Goal: Information Seeking & Learning: Learn about a topic

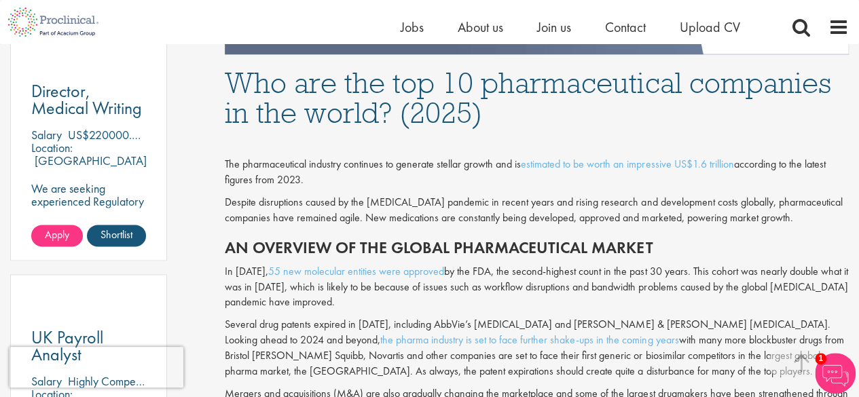
scroll to position [951, 0]
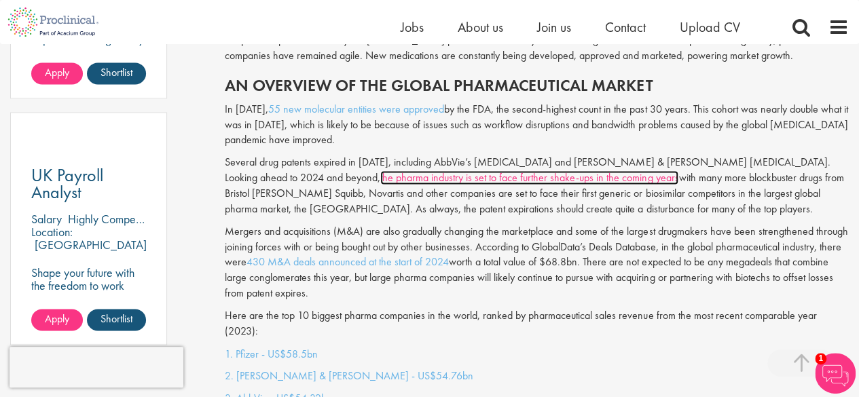
click at [455, 178] on link "the pharma industry is set to face further shake-ups in the coming years" at bounding box center [529, 178] width 298 height 14
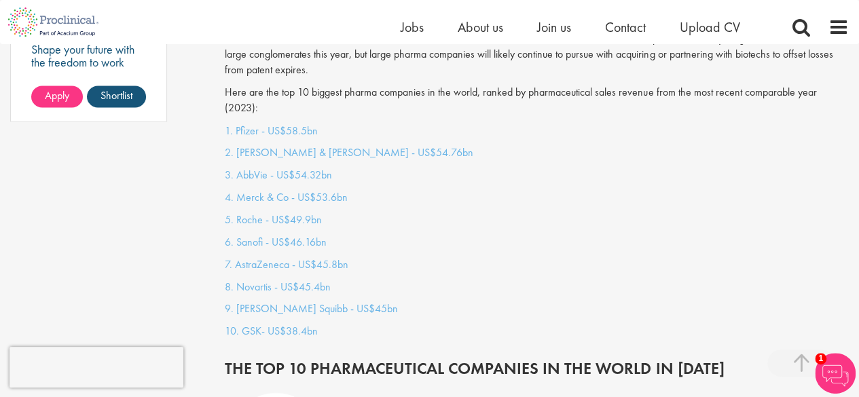
scroll to position [1427, 0]
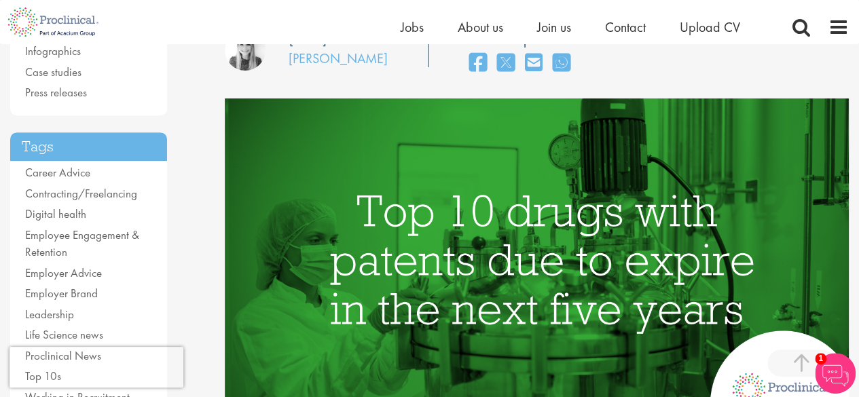
scroll to position [204, 0]
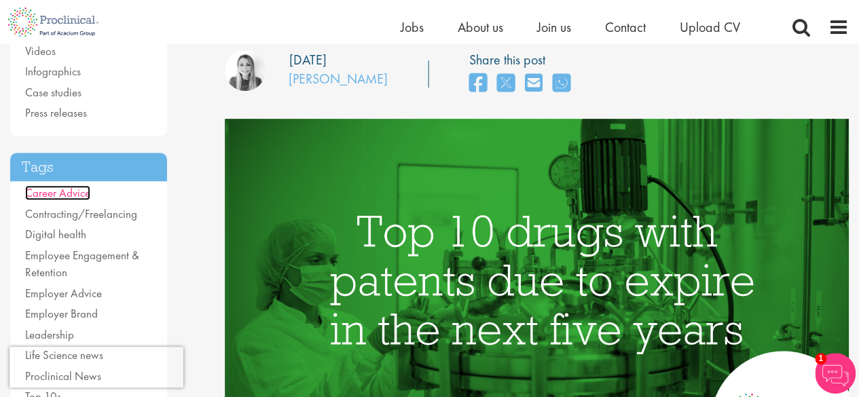
click at [73, 196] on link "Career Advice" at bounding box center [57, 192] width 65 height 15
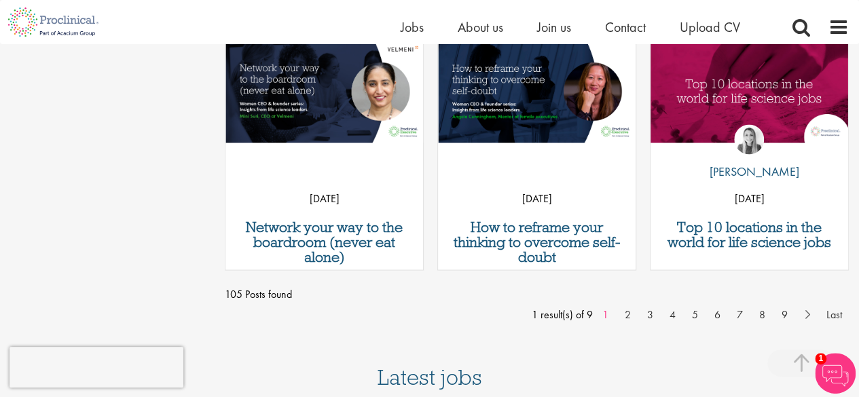
scroll to position [1155, 0]
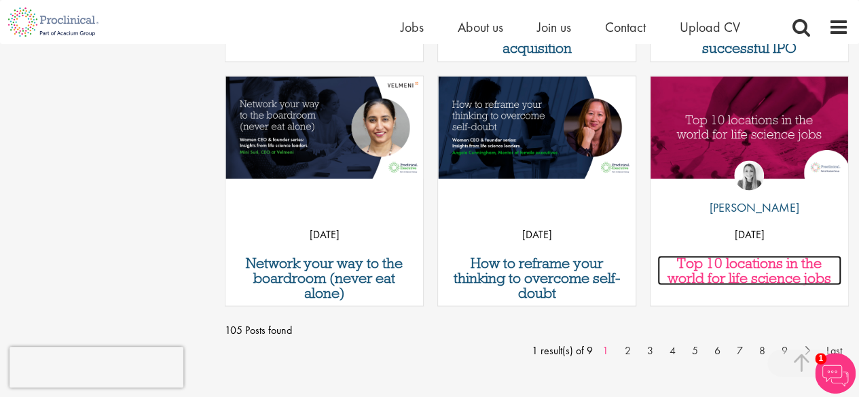
click at [709, 275] on h3 "Top 10 locations in the world for life science jobs" at bounding box center [750, 270] width 184 height 30
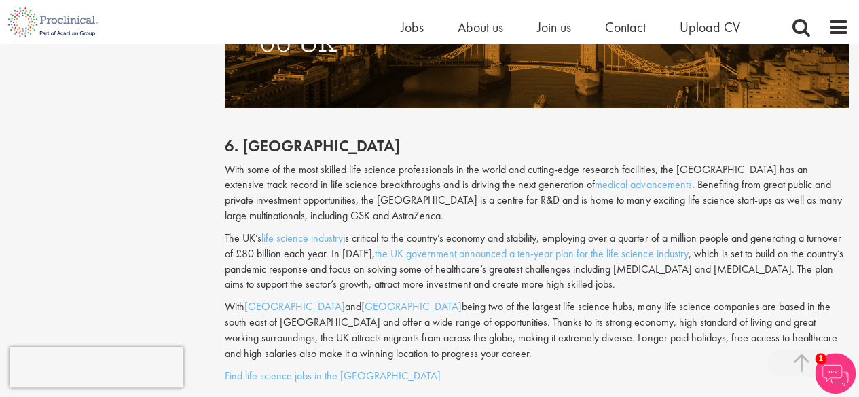
scroll to position [2378, 0]
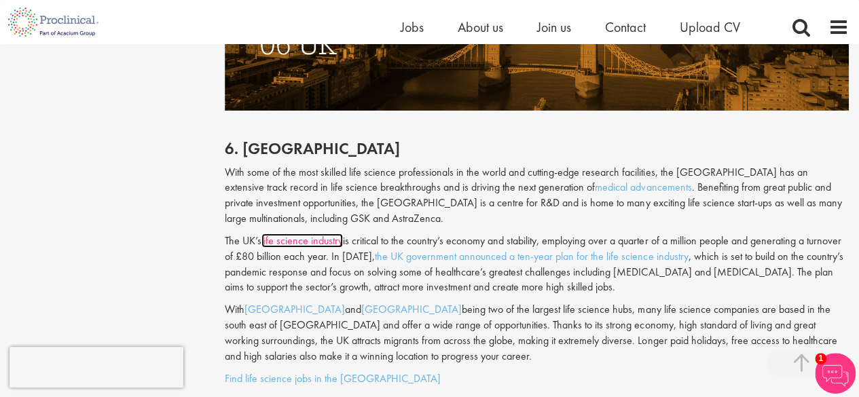
click at [289, 234] on link "life science industry" at bounding box center [303, 241] width 82 height 14
click at [595, 180] on link "medical advancements" at bounding box center [643, 187] width 96 height 14
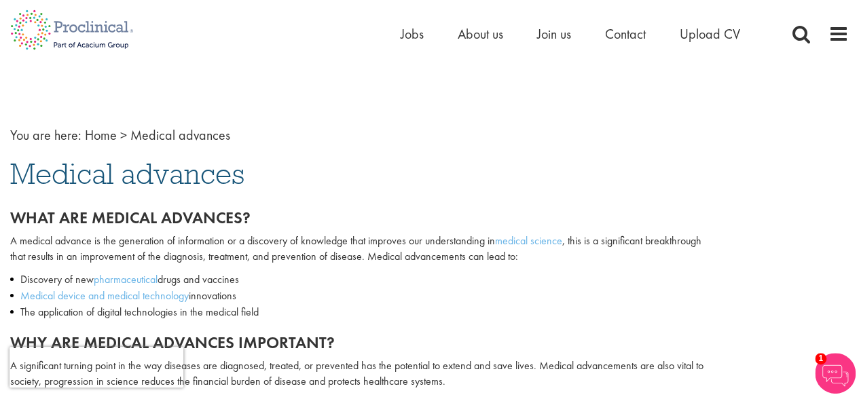
click at [228, 243] on p "A medical advance is the generation of information or a discovery of knowledge …" at bounding box center [358, 249] width 696 height 31
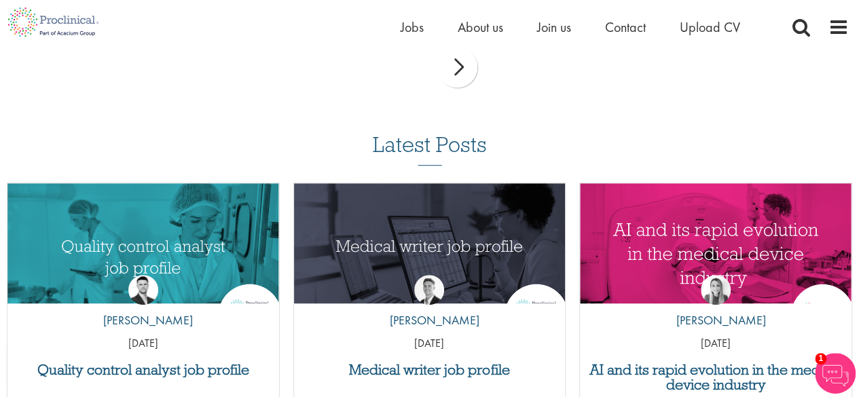
scroll to position [2989, 0]
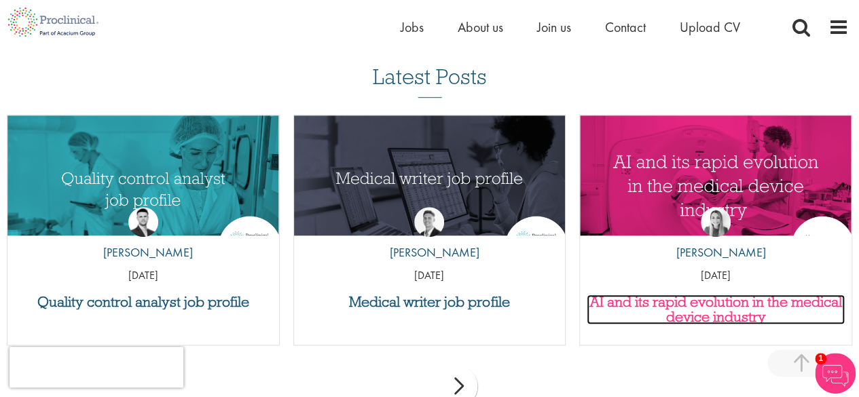
click at [712, 325] on h3 "AI and its rapid evolution in the medical device industry" at bounding box center [716, 310] width 258 height 30
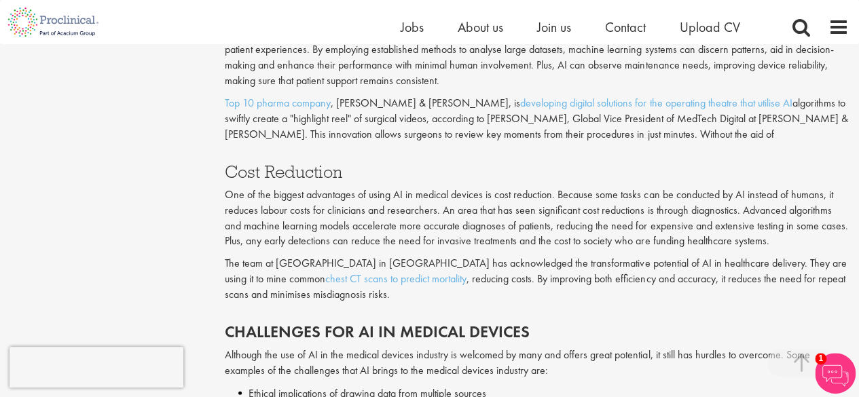
scroll to position [1698, 0]
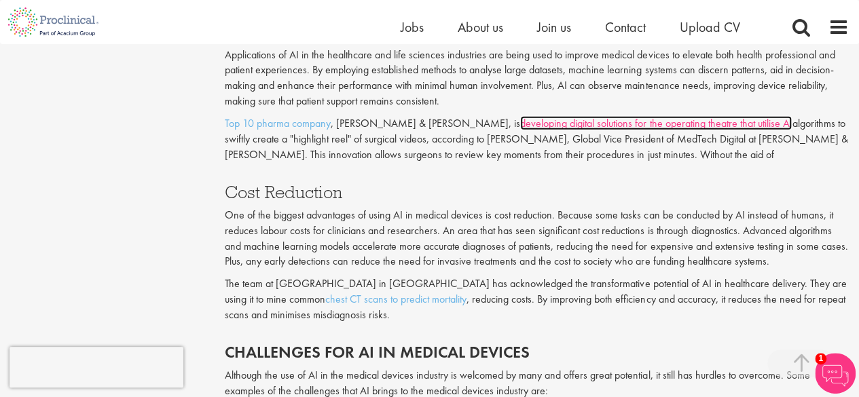
click at [521, 127] on link "developing digital solutions for the operating theatre that utilise AI" at bounding box center [656, 123] width 272 height 14
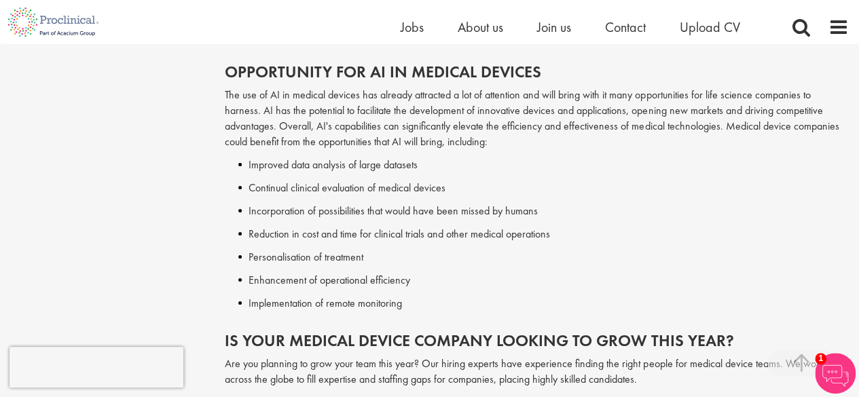
scroll to position [2174, 0]
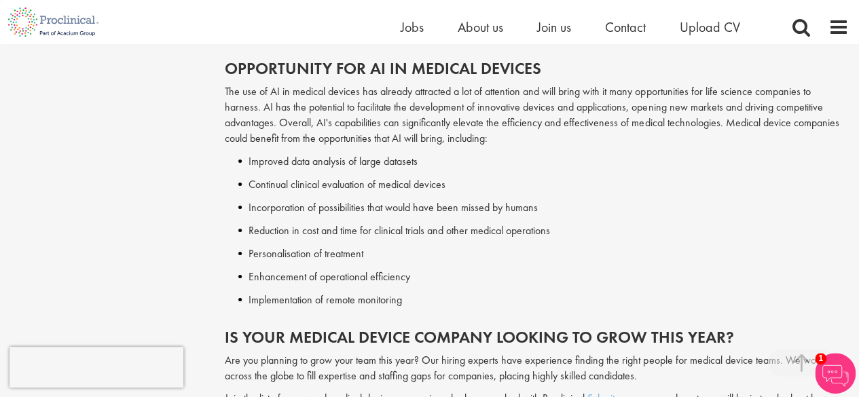
click at [293, 261] on li "Personalisation of treatment" at bounding box center [543, 254] width 611 height 16
click at [347, 287] on div "Opportunity for AI in Medical Devices The use of AI in medical devices has alre…" at bounding box center [537, 180] width 645 height 269
click at [269, 282] on li "Enhancement of operational efficiency" at bounding box center [543, 277] width 611 height 16
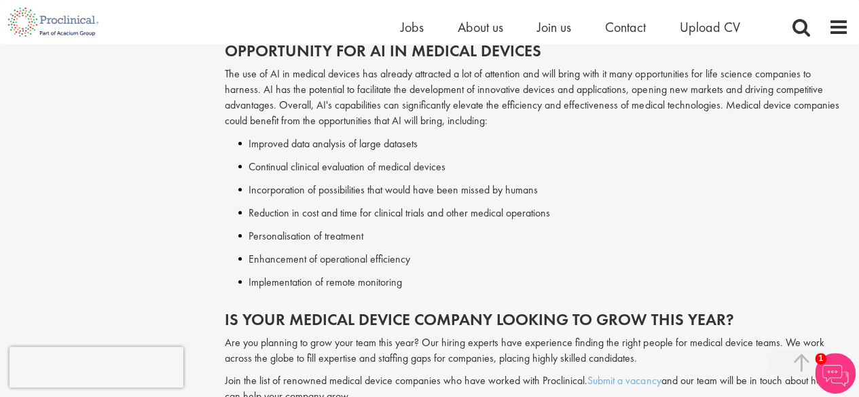
scroll to position [2378, 0]
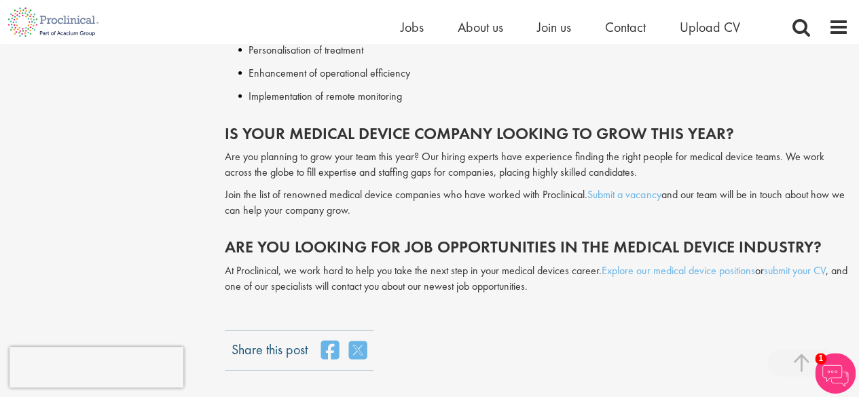
click at [293, 138] on h2 "Is Your Medical Device Company Looking to Grow This Year?" at bounding box center [537, 134] width 624 height 18
drag, startPoint x: 297, startPoint y: 158, endPoint x: 405, endPoint y: 158, distance: 108.0
click at [405, 158] on p "Are you planning to grow your team this year? Our hiring experts have experienc…" at bounding box center [537, 164] width 624 height 31
click at [442, 156] on p "Are you planning to grow your team this year? Our hiring experts have experienc…" at bounding box center [537, 164] width 624 height 31
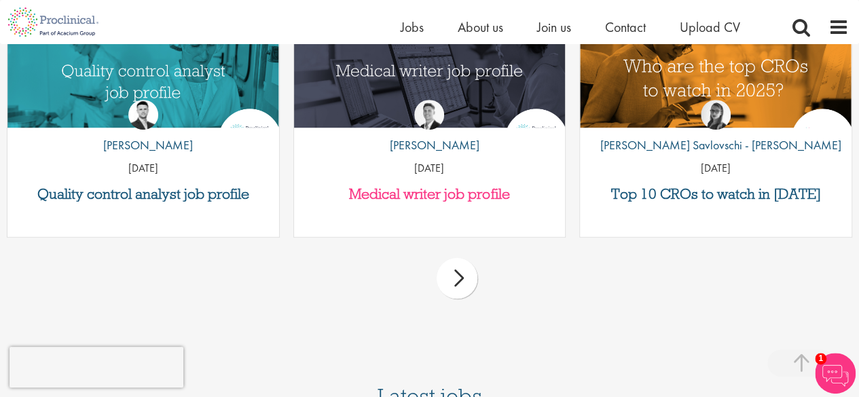
scroll to position [2853, 0]
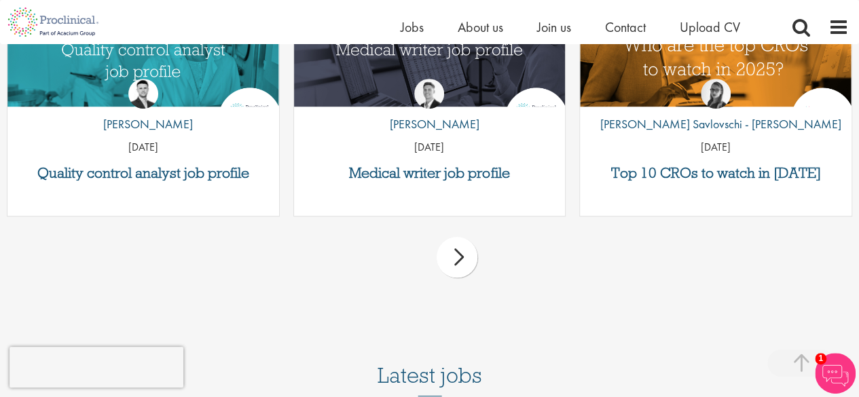
click at [469, 259] on div "next" at bounding box center [457, 257] width 41 height 41
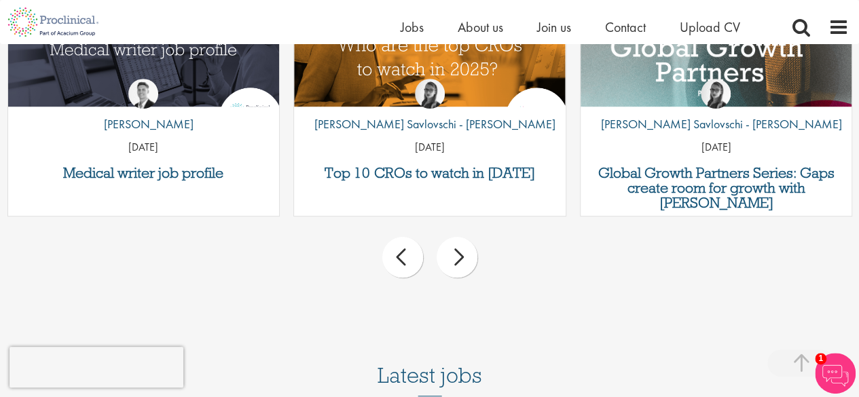
click at [463, 260] on div "next" at bounding box center [457, 257] width 41 height 41
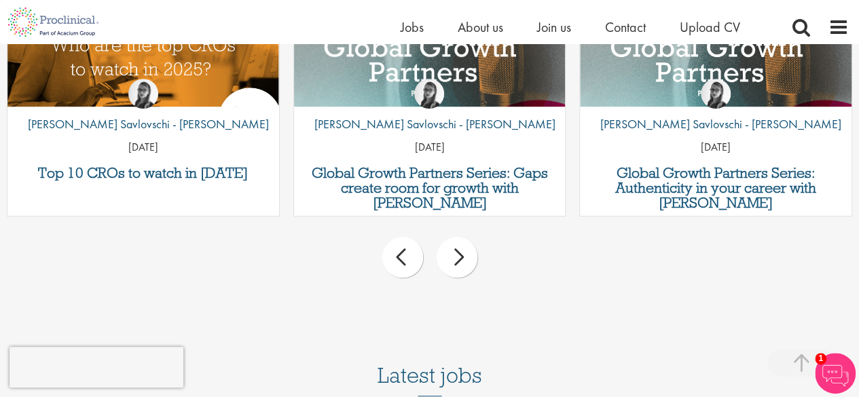
click at [463, 260] on div "next" at bounding box center [457, 257] width 41 height 41
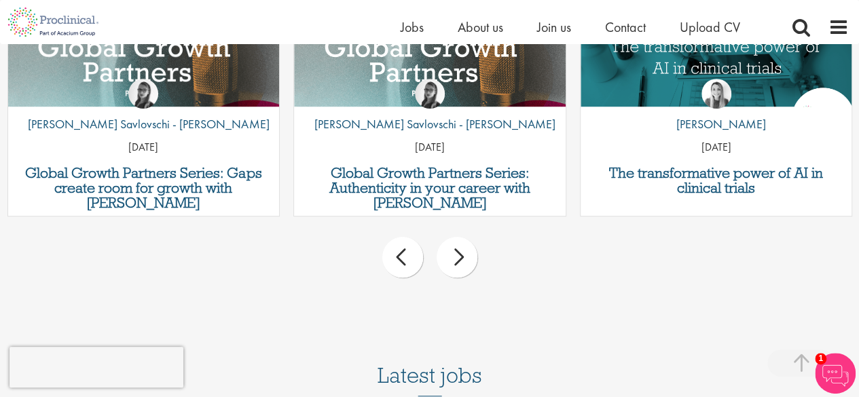
click at [463, 260] on div "next" at bounding box center [457, 257] width 41 height 41
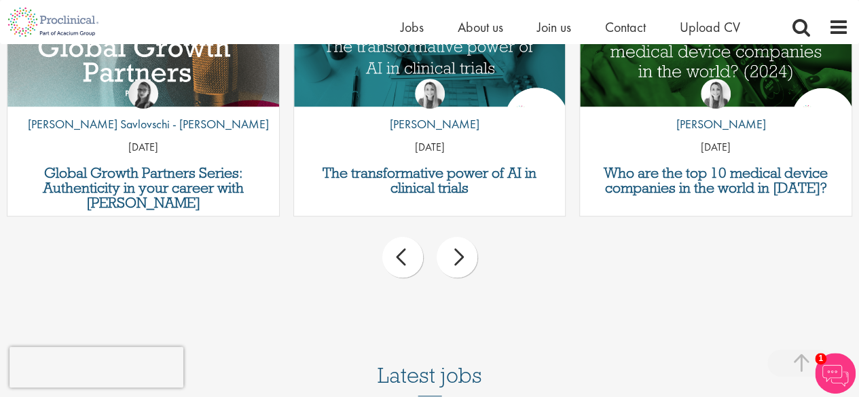
click at [463, 260] on div "next" at bounding box center [457, 257] width 41 height 41
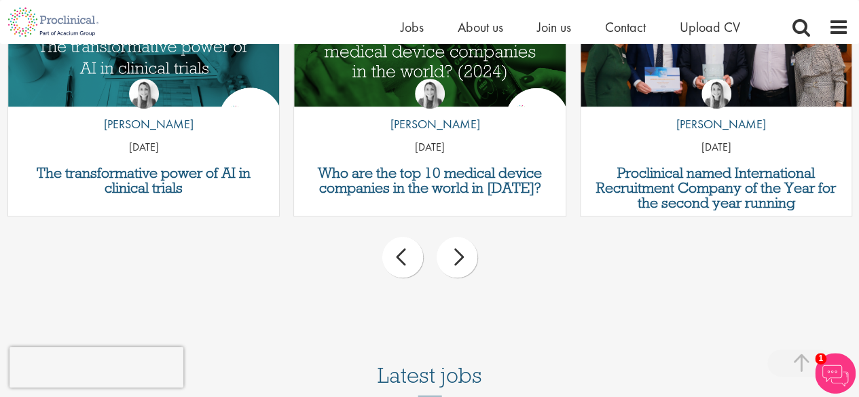
click at [463, 260] on div "next" at bounding box center [457, 257] width 41 height 41
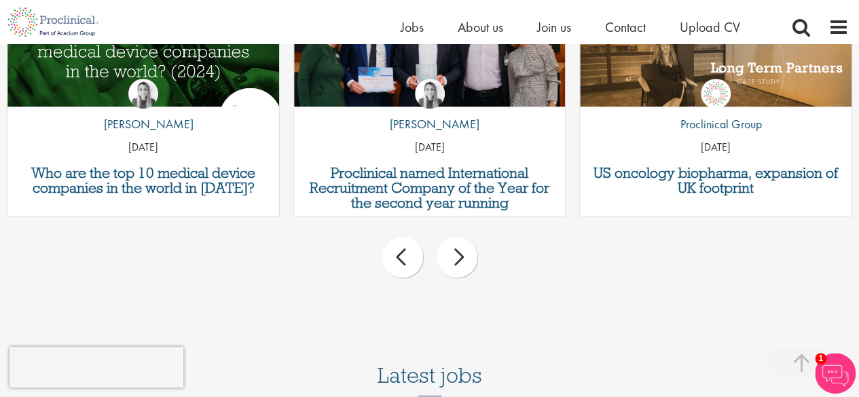
click at [463, 260] on div "next" at bounding box center [457, 257] width 41 height 41
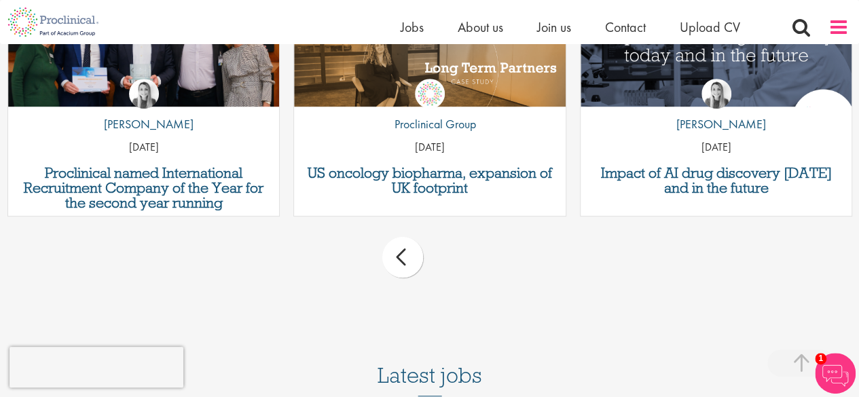
click at [840, 27] on span at bounding box center [839, 27] width 20 height 20
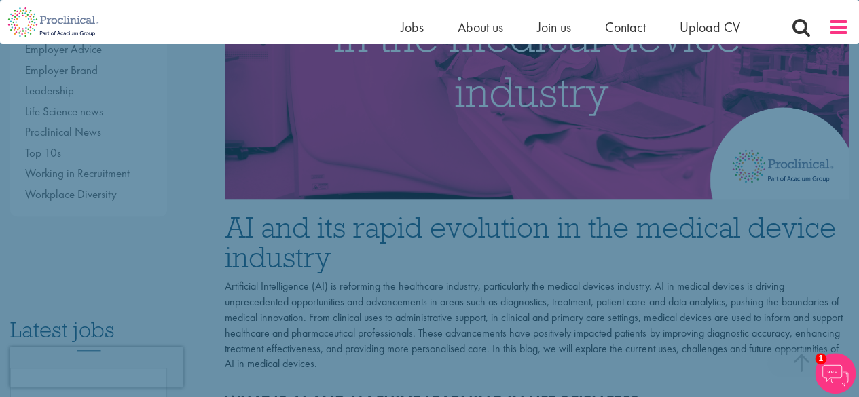
scroll to position [0, 0]
